Goal: Use online tool/utility: Utilize a website feature to perform a specific function

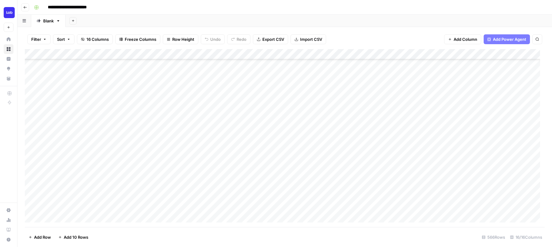
scroll to position [173, 0]
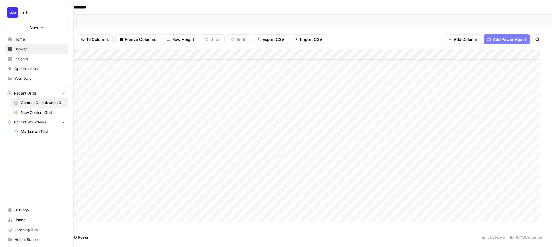
click at [32, 112] on span "New Content Grid" at bounding box center [43, 113] width 45 height 6
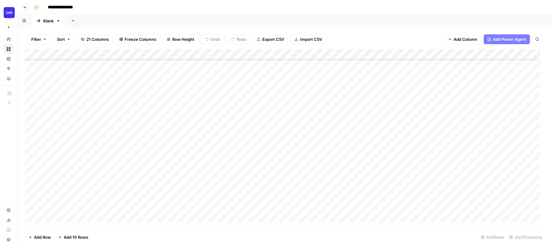
scroll to position [138, 0]
click at [285, 157] on div "Add Column" at bounding box center [285, 138] width 520 height 178
click at [398, 80] on div "Add Column" at bounding box center [285, 138] width 520 height 178
click at [220, 144] on div "Add Column" at bounding box center [285, 138] width 520 height 178
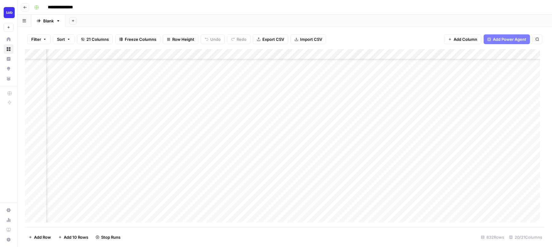
scroll to position [348, 774]
click at [143, 54] on div "Add Column" at bounding box center [285, 138] width 520 height 178
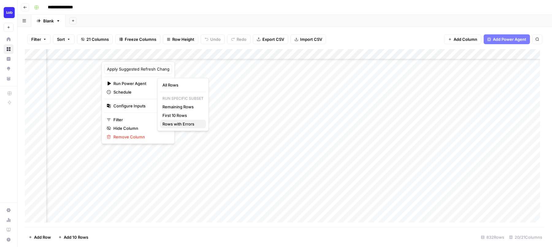
click at [170, 126] on span "Rows with Errors" at bounding box center [181, 124] width 39 height 6
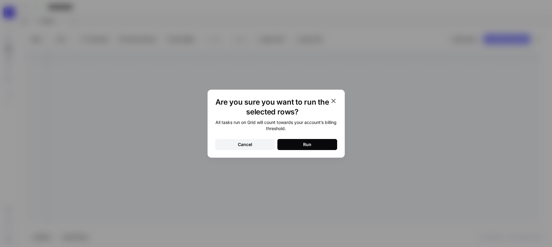
click at [257, 145] on button "Cancel" at bounding box center [245, 144] width 60 height 11
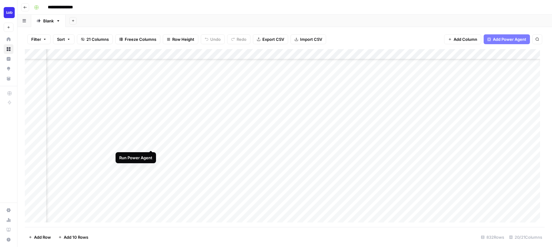
click at [151, 143] on div "Add Column" at bounding box center [285, 138] width 520 height 178
